Goal: Information Seeking & Learning: Check status

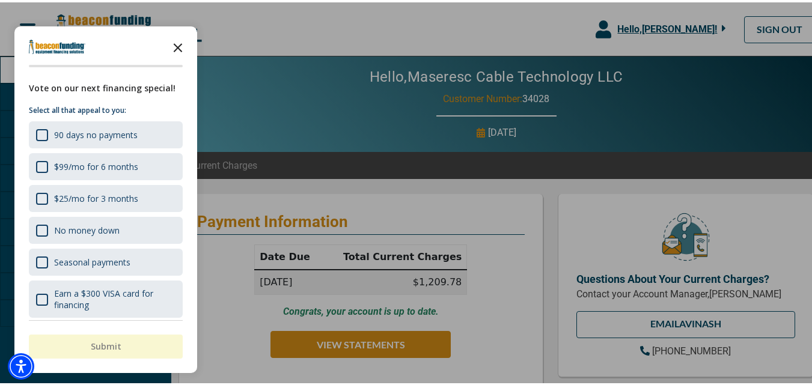
click at [177, 42] on icon "Close the survey" at bounding box center [178, 44] width 24 height 24
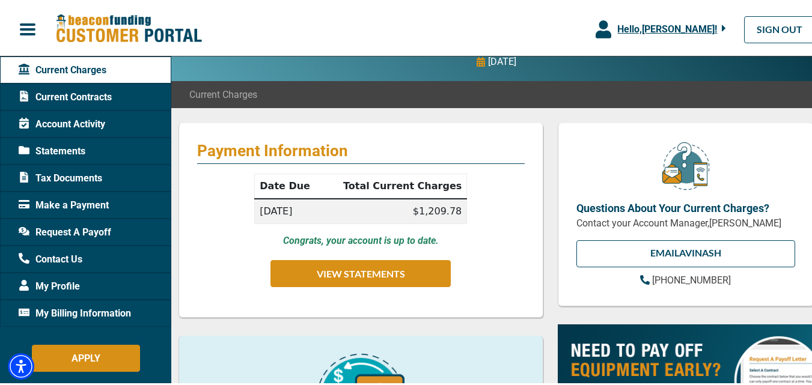
scroll to position [70, 0]
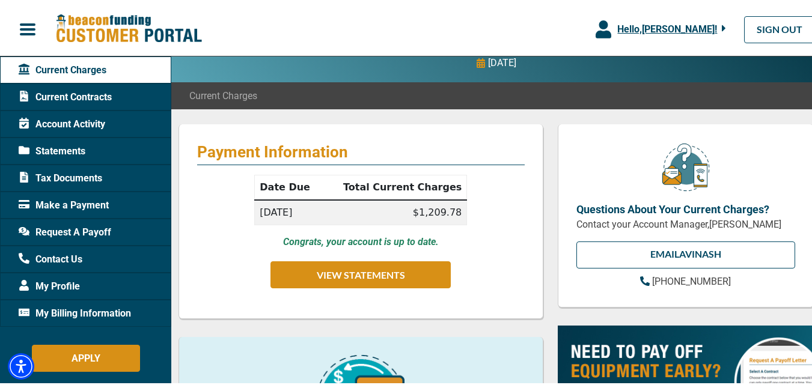
click at [90, 126] on span "Account Activity" at bounding box center [62, 122] width 87 height 14
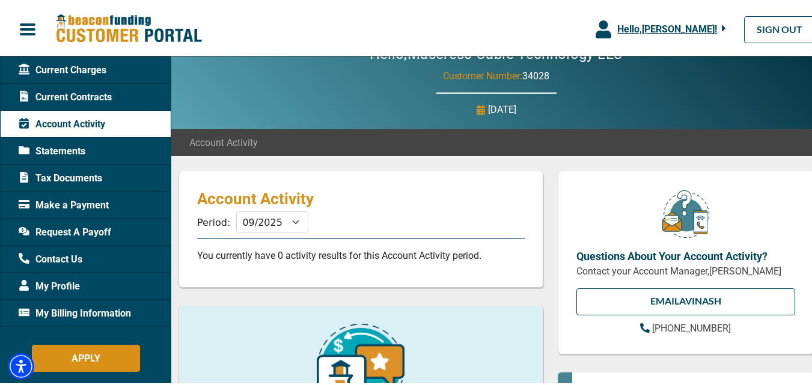
scroll to position [21, 0]
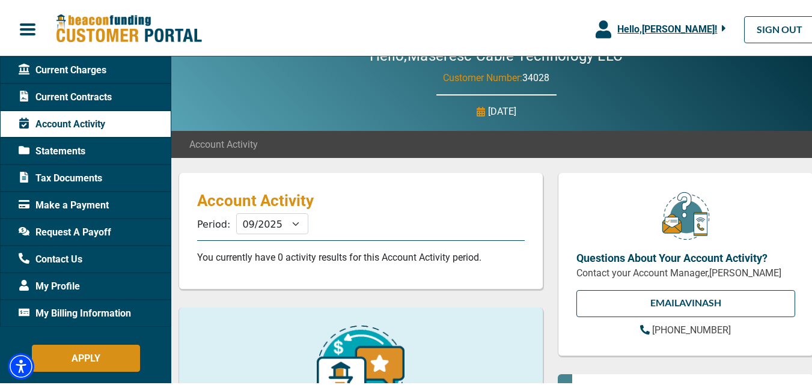
click at [94, 151] on div "Statements" at bounding box center [85, 148] width 171 height 27
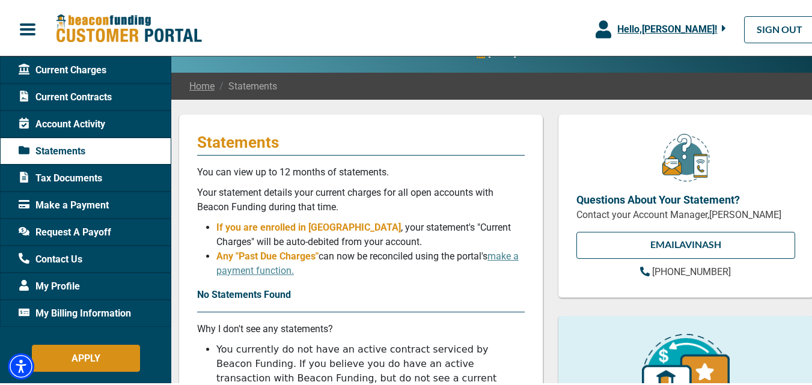
scroll to position [50, 0]
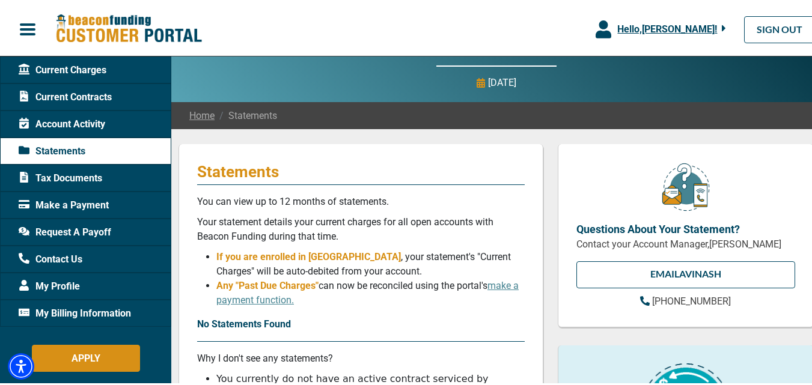
click at [97, 176] on span "Tax Documents" at bounding box center [61, 176] width 84 height 14
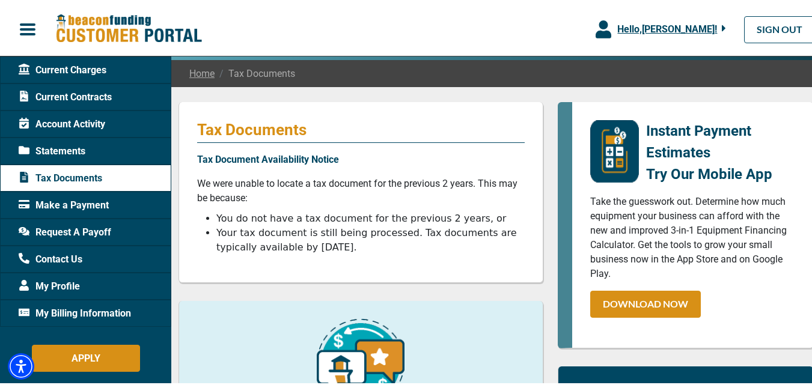
scroll to position [93, 0]
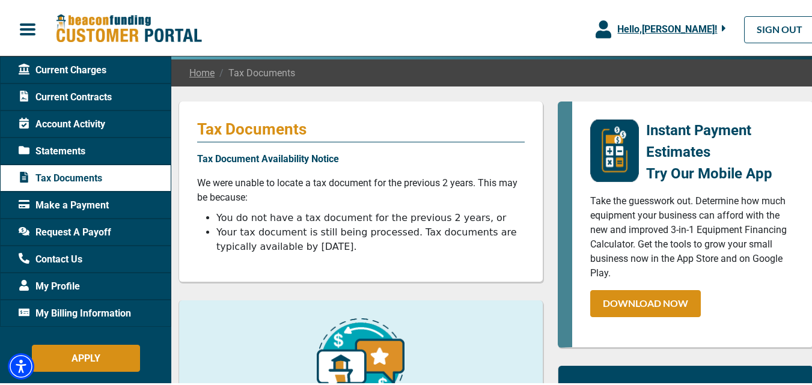
click at [76, 123] on span "Account Activity" at bounding box center [62, 122] width 87 height 14
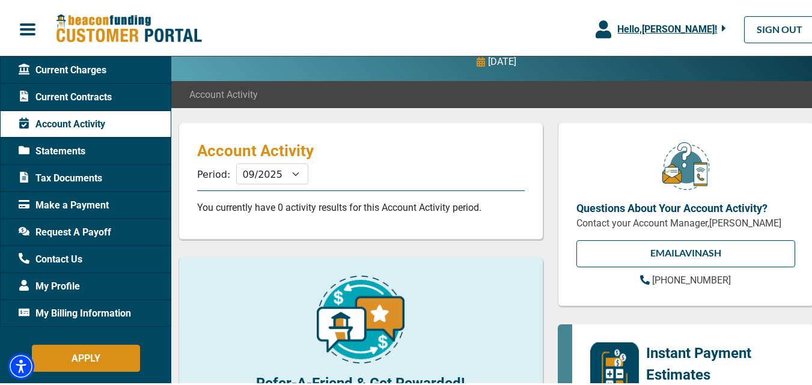
scroll to position [72, 0]
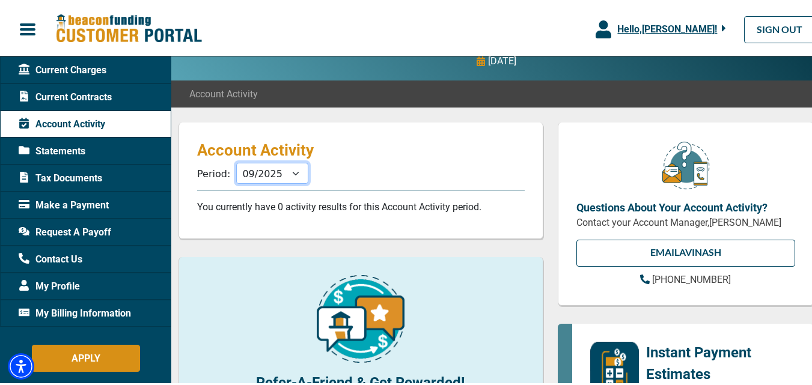
click at [293, 171] on select "10/2025 09/2025 08/2025 07/2025 06/2025 05/2025 04/2025 03/2025 02/2025 01/2025…" at bounding box center [272, 170] width 72 height 21
select select "08/2025"
click at [236, 160] on select "10/2025 09/2025 08/2025 07/2025 06/2025 05/2025 04/2025 03/2025 02/2025 01/2025…" at bounding box center [272, 170] width 72 height 21
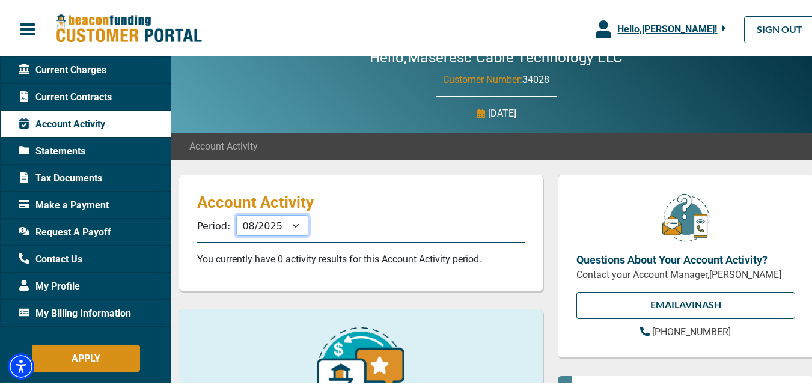
scroll to position [0, 0]
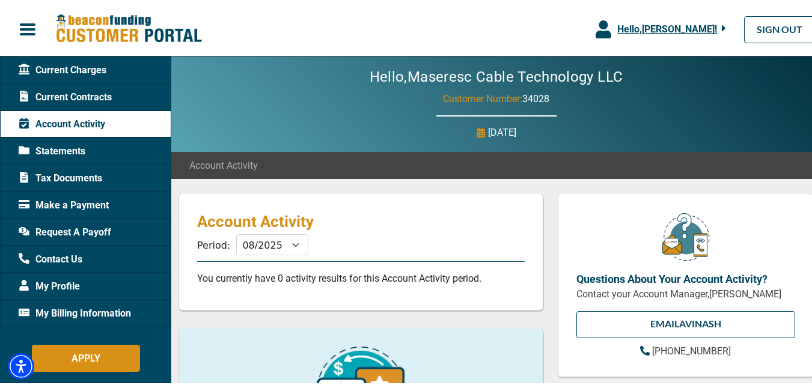
click at [88, 147] on div "Statements" at bounding box center [85, 148] width 171 height 27
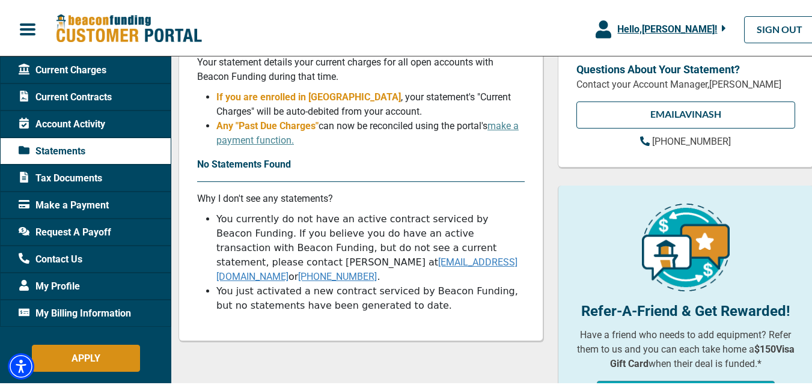
scroll to position [133, 0]
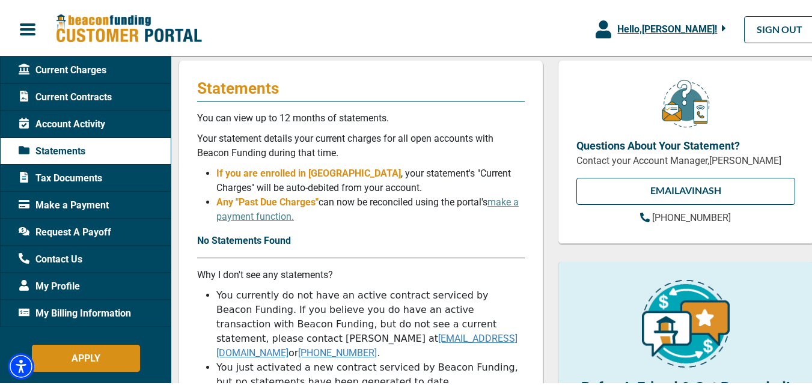
click at [75, 174] on span "Tax Documents" at bounding box center [61, 176] width 84 height 14
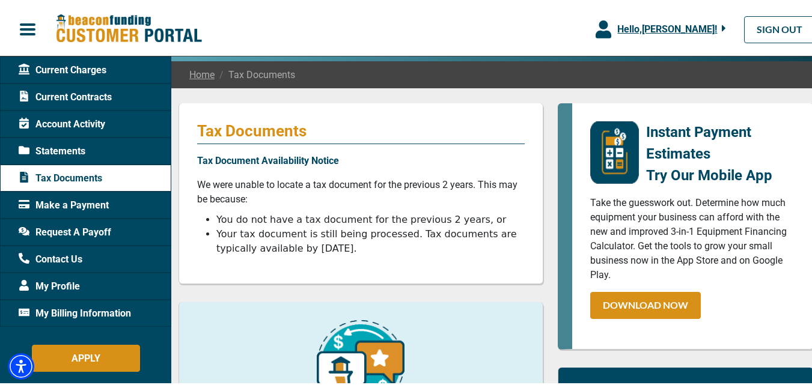
scroll to position [91, 0]
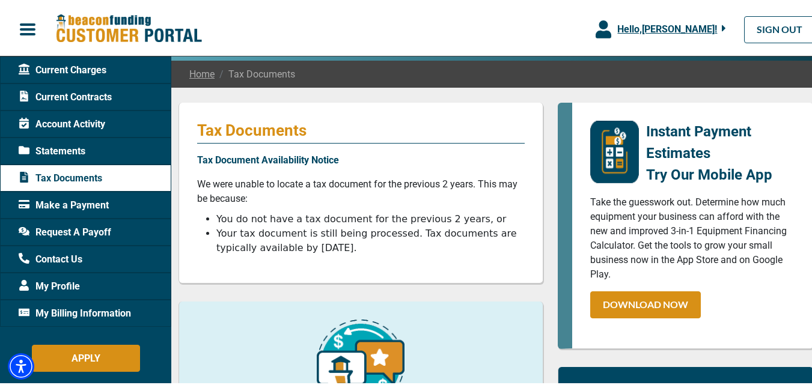
click at [64, 202] on span "Make a Payment" at bounding box center [64, 203] width 90 height 14
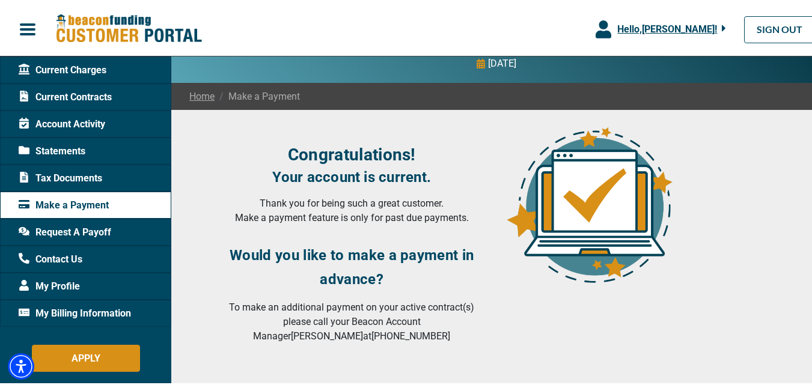
scroll to position [69, 0]
click at [66, 152] on span "Statements" at bounding box center [52, 149] width 67 height 14
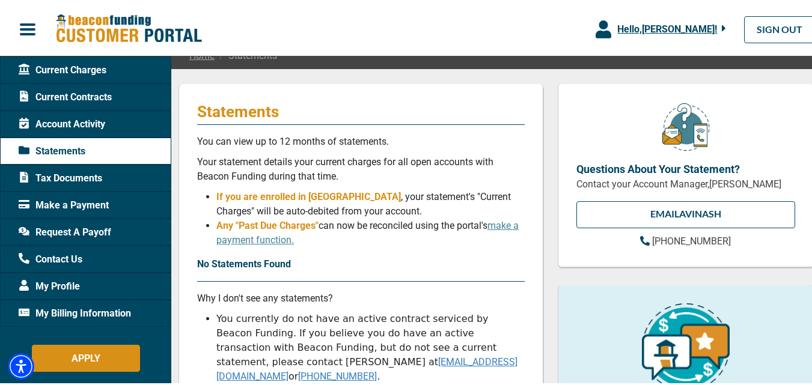
scroll to position [111, 0]
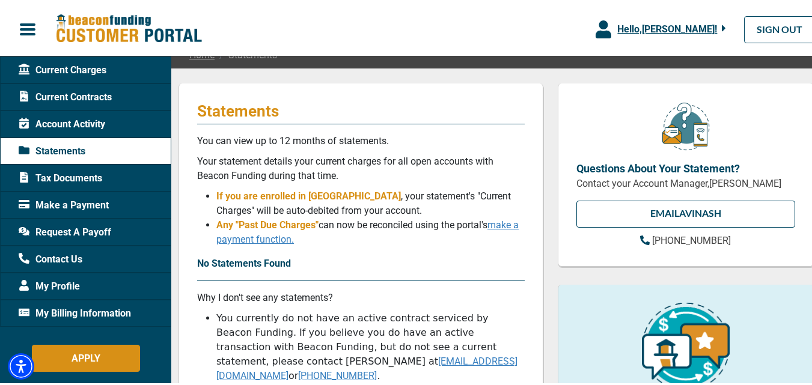
click at [503, 225] on link "make a payment function." at bounding box center [367, 230] width 302 height 26
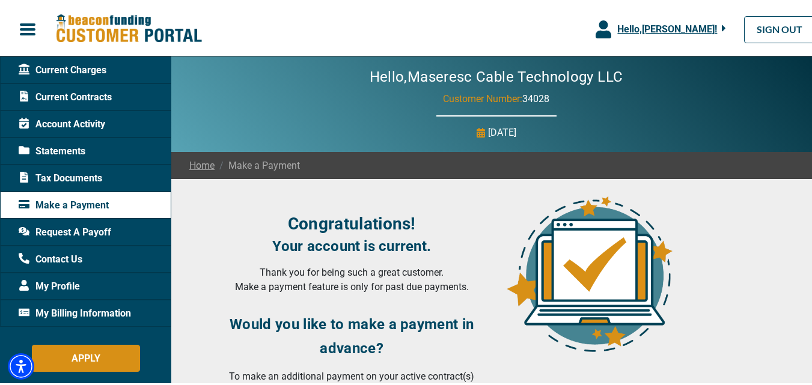
click at [76, 122] on span "Account Activity" at bounding box center [62, 122] width 87 height 14
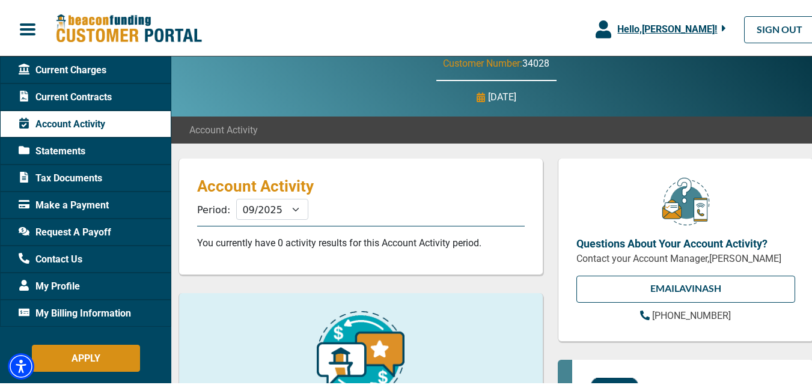
scroll to position [36, 0]
click at [293, 207] on select "10/2025 09/2025 08/2025 07/2025 06/2025 05/2025 04/2025 03/2025 02/2025 01/2025…" at bounding box center [272, 206] width 72 height 21
click at [236, 196] on select "10/2025 09/2025 08/2025 07/2025 06/2025 05/2025 04/2025 03/2025 02/2025 01/2025…" at bounding box center [272, 206] width 72 height 21
click at [291, 210] on select "10/2025 09/2025 08/2025 07/2025 06/2025 05/2025 04/2025 03/2025 02/2025 01/2025…" at bounding box center [272, 206] width 72 height 21
select select "10/2025"
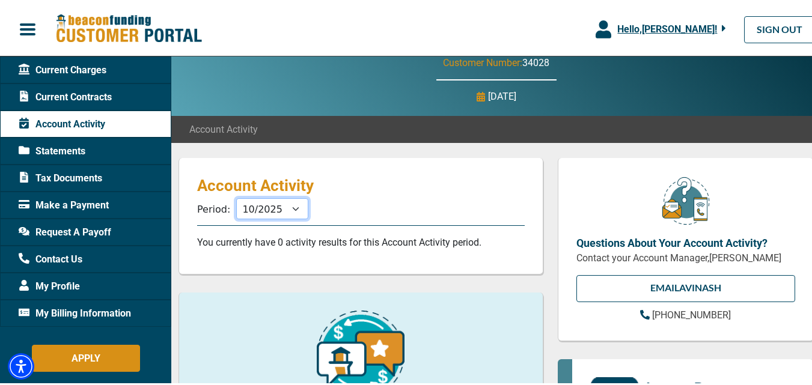
click at [236, 196] on select "10/2025 09/2025 08/2025 07/2025 06/2025 05/2025 04/2025 03/2025 02/2025 01/2025…" at bounding box center [272, 206] width 72 height 21
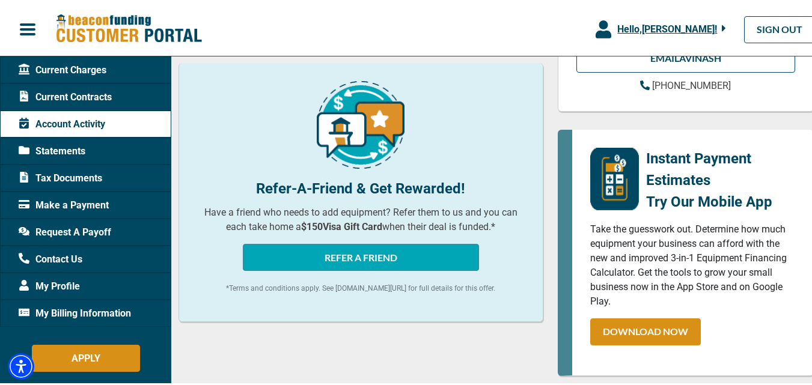
scroll to position [91, 0]
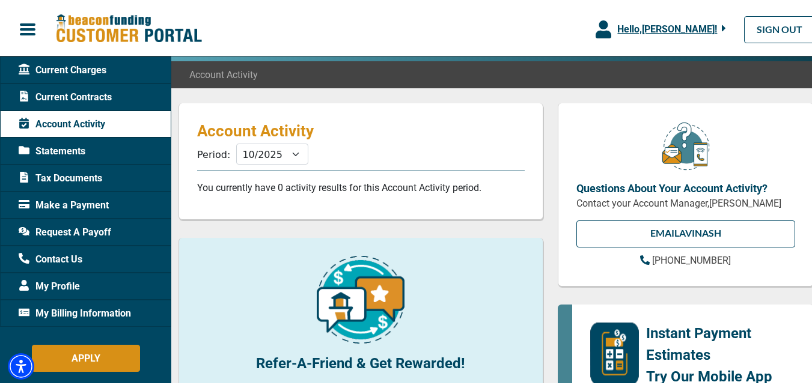
click at [114, 91] on div "Current Contracts" at bounding box center [85, 94] width 171 height 27
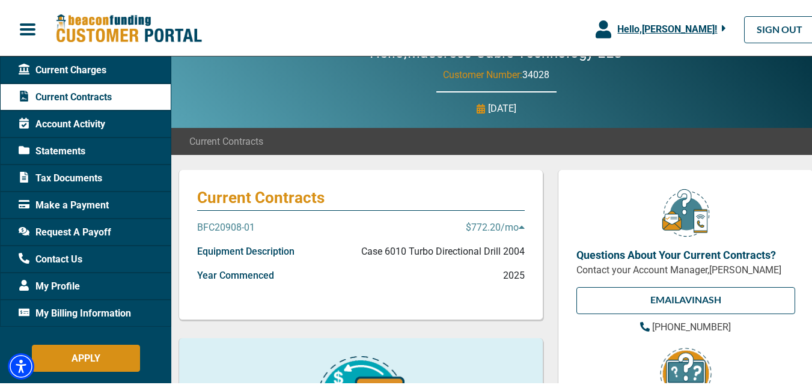
scroll to position [25, 0]
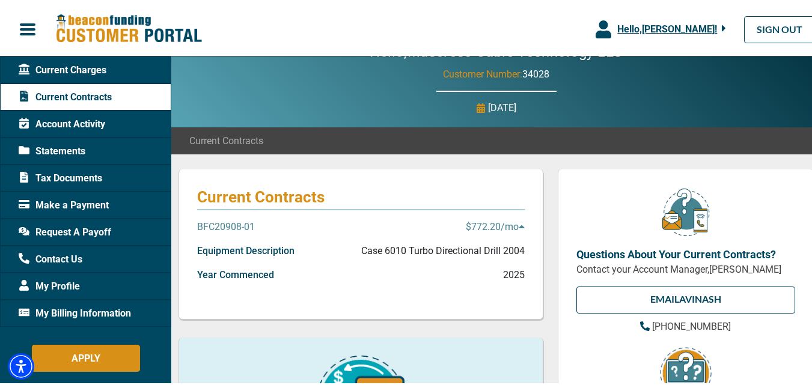
click at [252, 226] on p "BFC20908-01" at bounding box center [226, 225] width 58 height 14
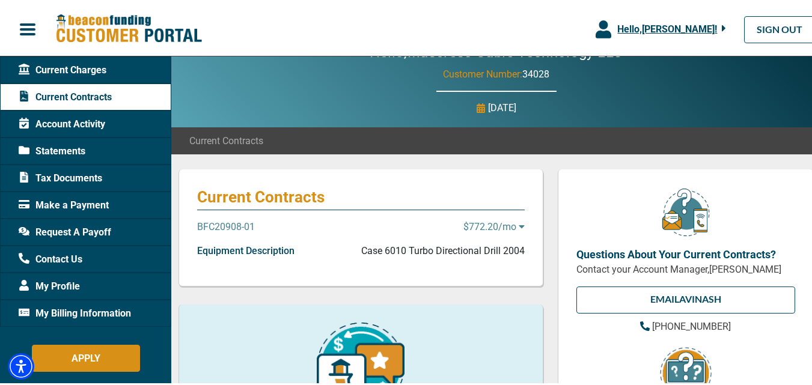
click at [238, 223] on p "BFC20908-01" at bounding box center [226, 225] width 58 height 14
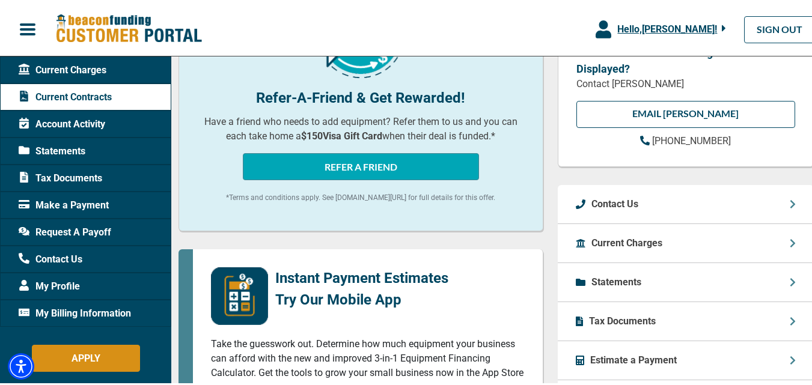
scroll to position [389, 0]
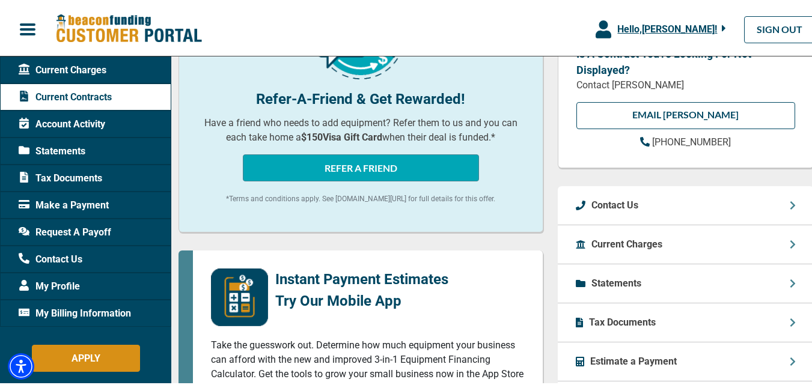
click at [624, 243] on p "Current Charges" at bounding box center [626, 242] width 71 height 14
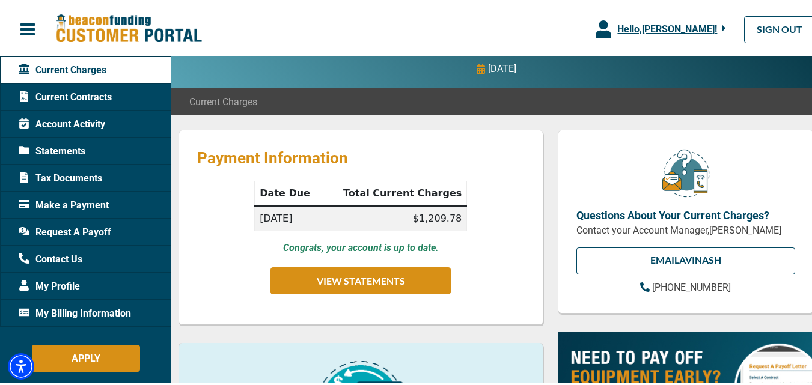
scroll to position [67, 0]
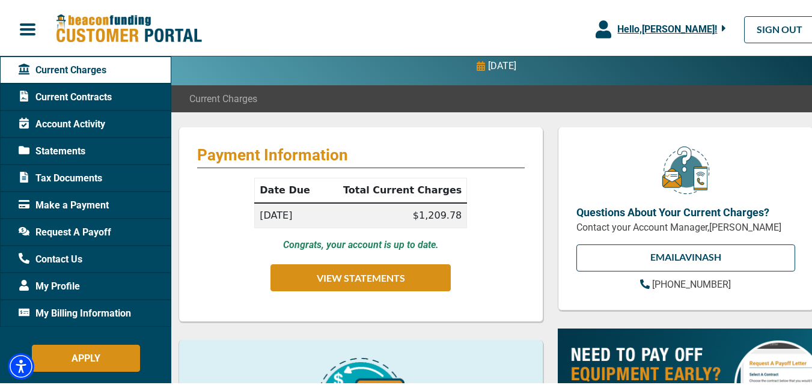
click at [365, 213] on td "$1,209.78" at bounding box center [394, 213] width 144 height 25
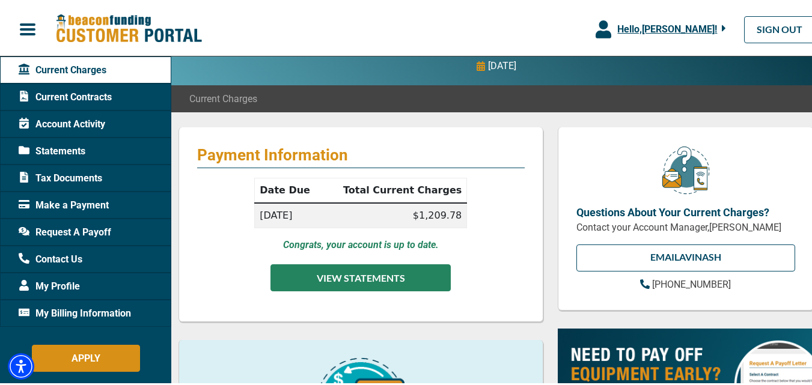
click at [372, 273] on button "VIEW STATEMENTS" at bounding box center [360, 275] width 180 height 27
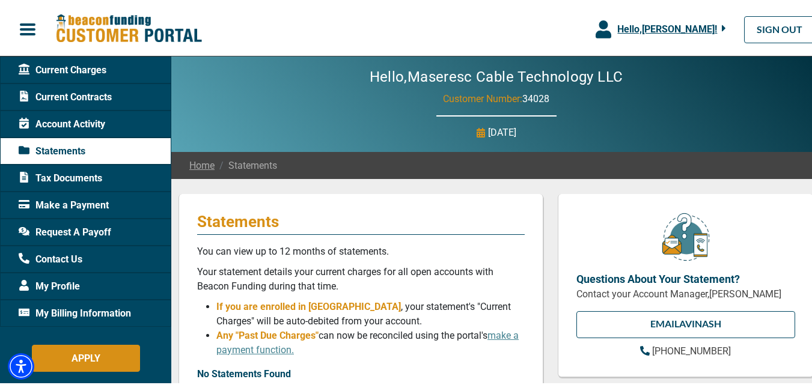
click at [32, 28] on span "button" at bounding box center [28, 27] width 18 height 18
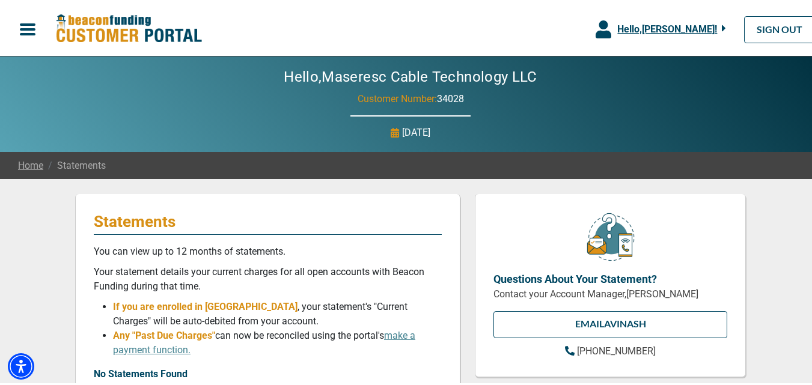
click at [629, 26] on span "Hello, Jaime Lara Gutierrez !" at bounding box center [667, 26] width 100 height 11
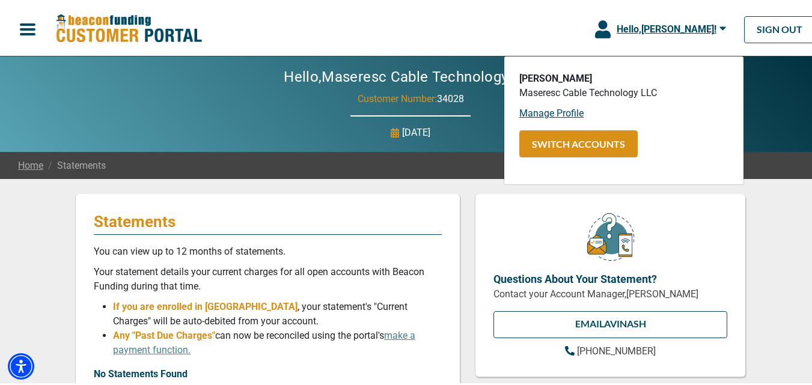
click at [23, 24] on span "button" at bounding box center [28, 27] width 18 height 18
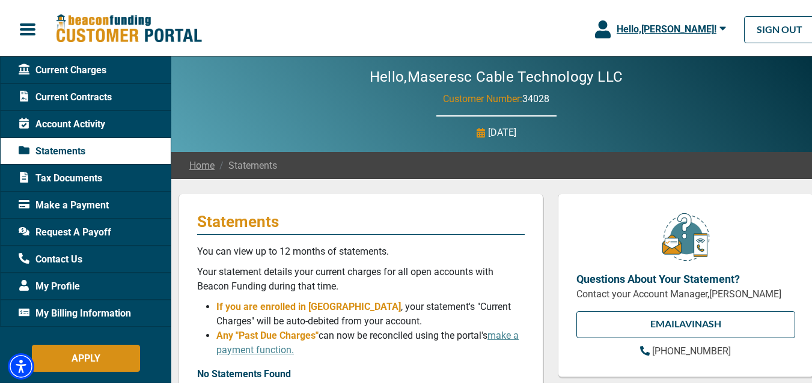
click at [63, 203] on span "Make a Payment" at bounding box center [64, 203] width 90 height 14
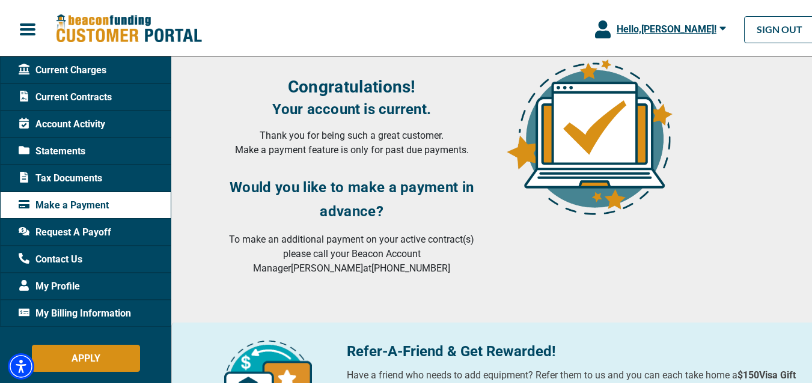
scroll to position [296, 0]
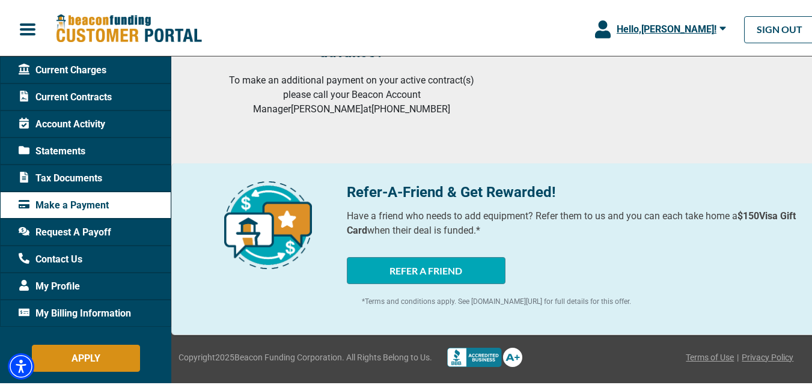
click at [93, 306] on span "My Billing Information" at bounding box center [75, 311] width 112 height 14
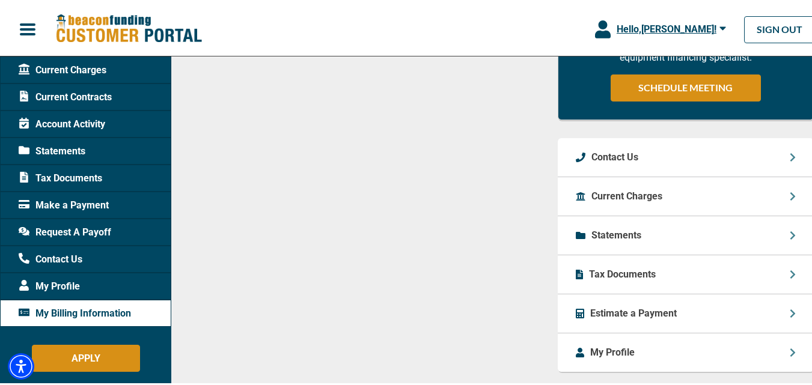
scroll to position [660, 0]
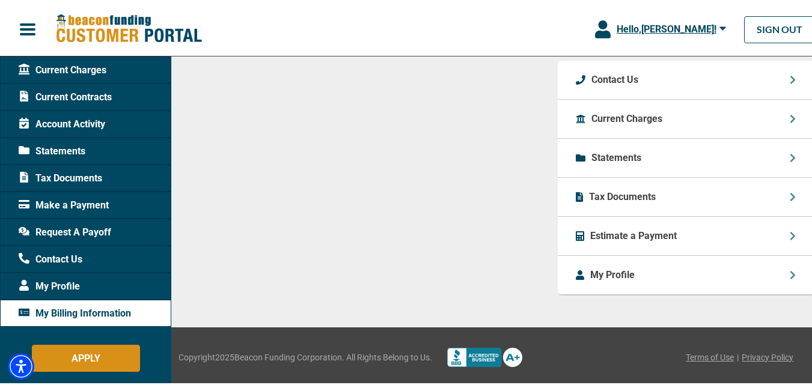
click at [597, 231] on p "Estimate a Payment" at bounding box center [633, 234] width 87 height 14
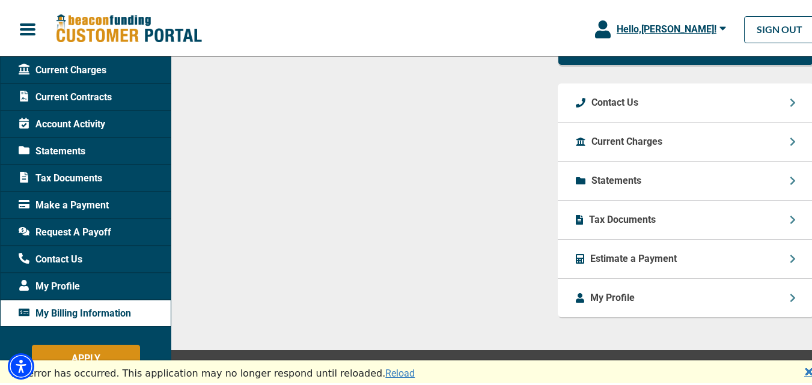
scroll to position [636, 0]
click at [627, 136] on p "Current Charges" at bounding box center [626, 140] width 71 height 14
click at [635, 136] on p "Current Charges" at bounding box center [626, 140] width 71 height 14
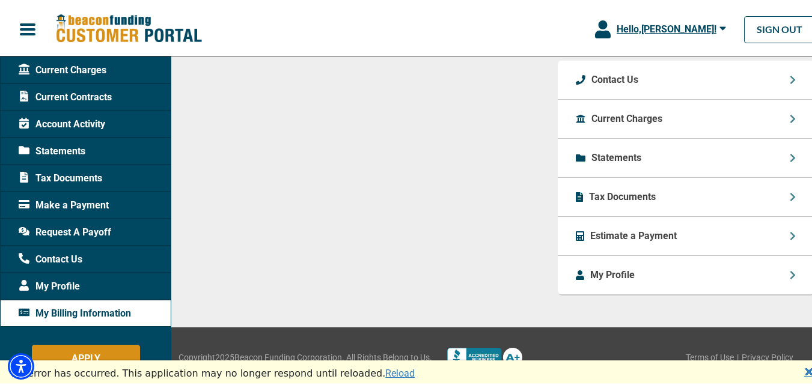
scroll to position [612, 0]
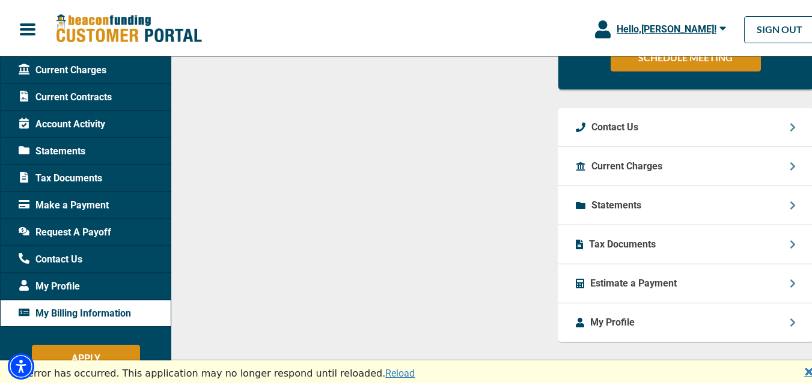
click at [790, 167] on icon at bounding box center [793, 164] width 6 height 10
click at [635, 163] on p "Current Charges" at bounding box center [626, 164] width 71 height 14
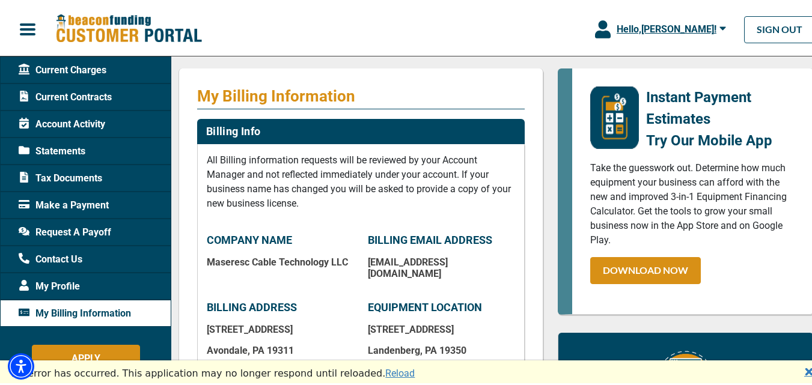
scroll to position [0, 0]
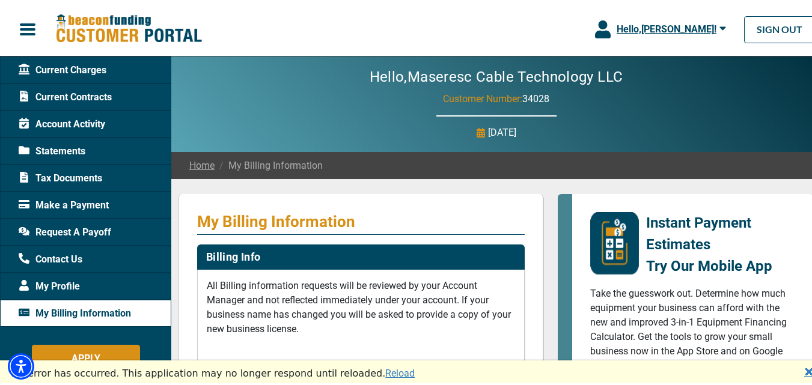
click at [77, 149] on span "Statements" at bounding box center [52, 149] width 67 height 14
click at [69, 94] on span "Current Contracts" at bounding box center [65, 95] width 93 height 14
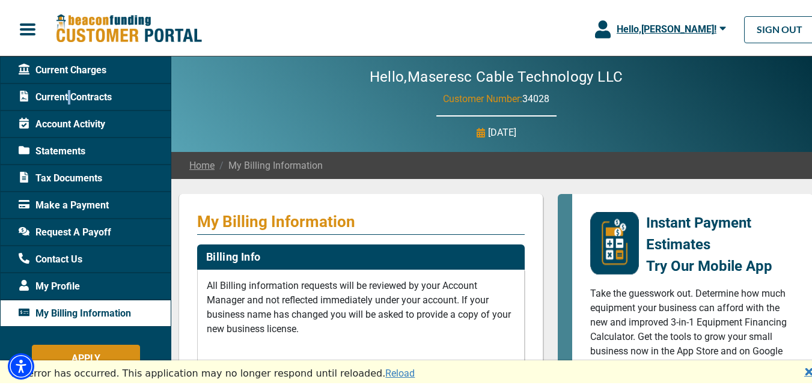
click at [69, 94] on span "Current Contracts" at bounding box center [65, 95] width 93 height 14
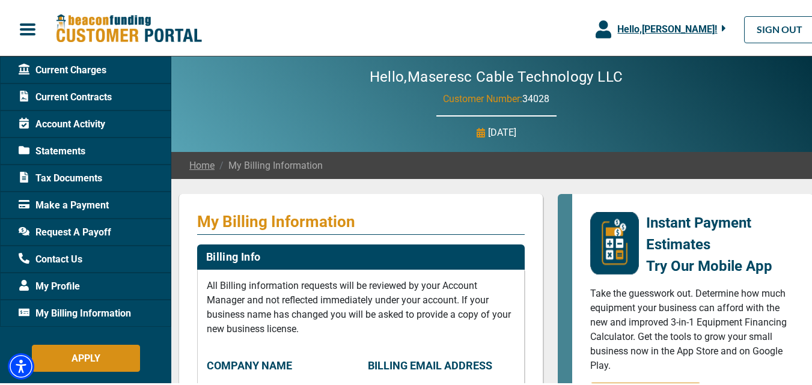
click at [92, 121] on span "Account Activity" at bounding box center [62, 122] width 87 height 14
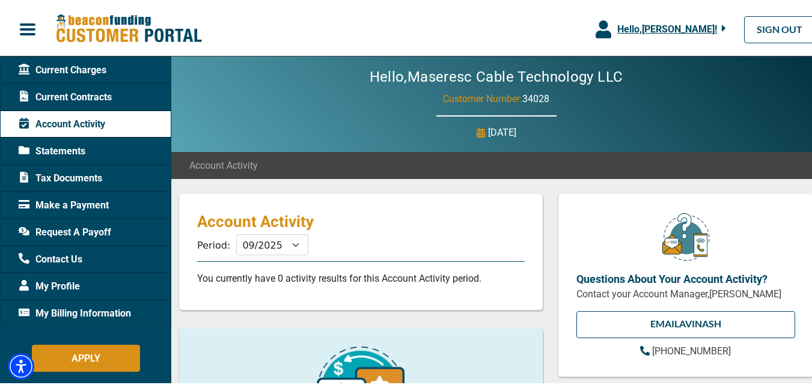
click at [78, 96] on span "Current Contracts" at bounding box center [65, 95] width 93 height 14
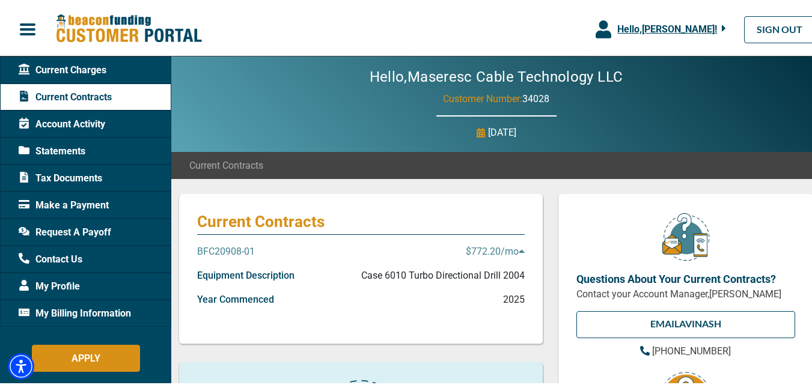
scroll to position [88, 0]
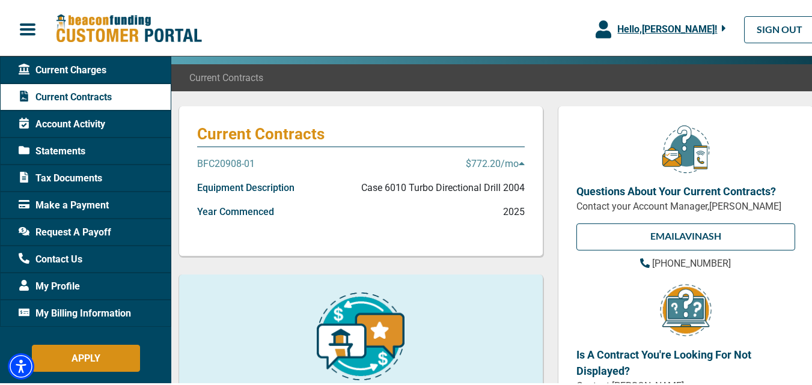
click at [519, 159] on icon at bounding box center [522, 161] width 6 height 10
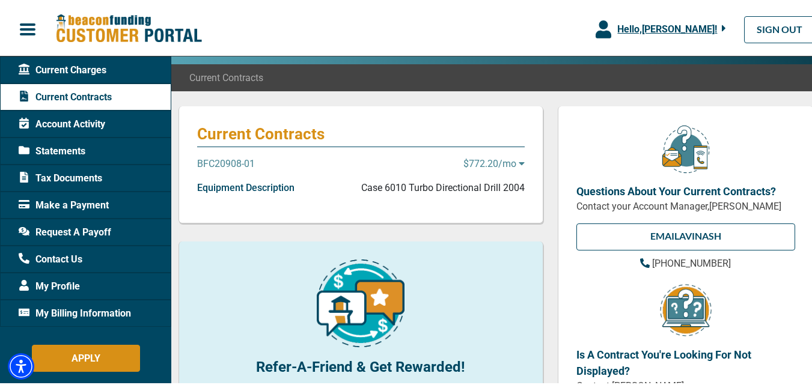
click at [519, 159] on icon at bounding box center [522, 161] width 6 height 10
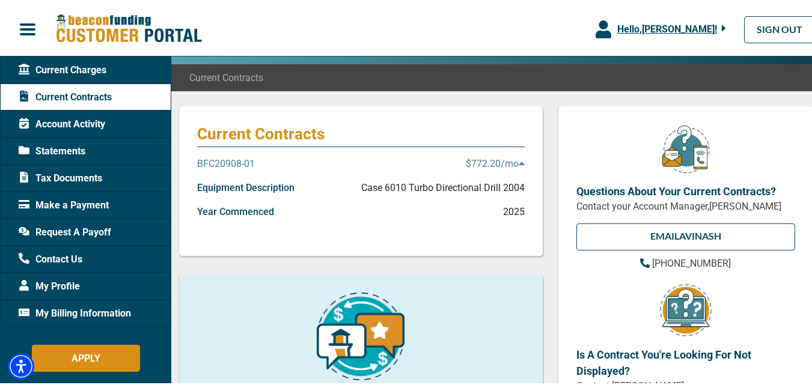
click at [468, 160] on p "$772.20 /mo" at bounding box center [495, 161] width 59 height 14
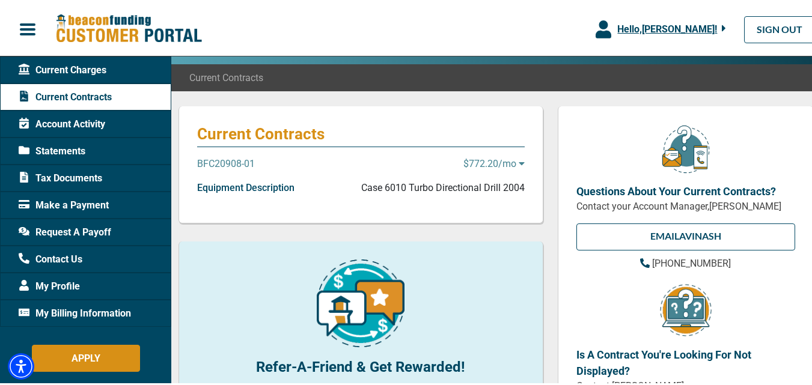
click at [230, 163] on p "BFC20908-01" at bounding box center [226, 161] width 58 height 14
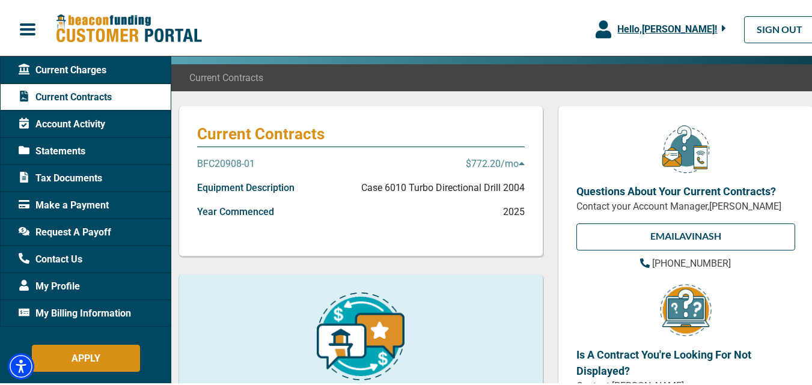
click at [277, 207] on div "Year Commenced 2025" at bounding box center [361, 215] width 328 height 24
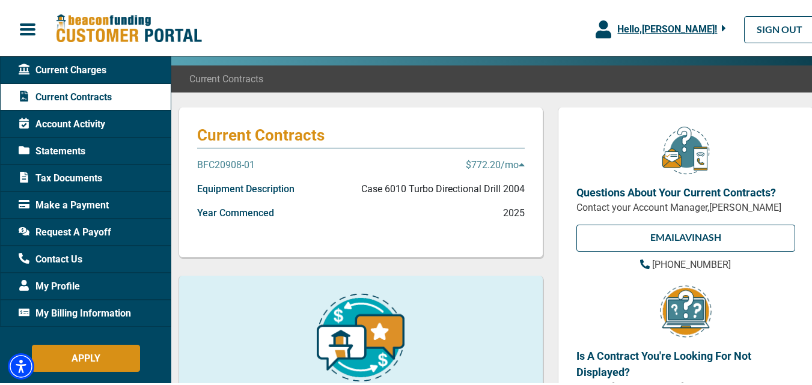
scroll to position [0, 0]
